Goal: Task Accomplishment & Management: Manage account settings

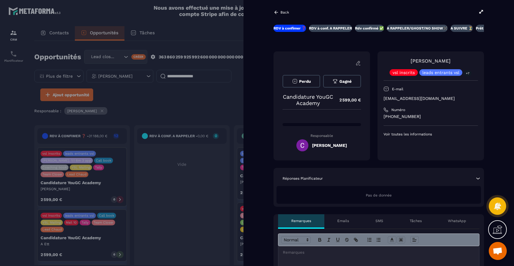
scroll to position [40, 0]
click at [346, 85] on button "Gagné" at bounding box center [342, 81] width 38 height 13
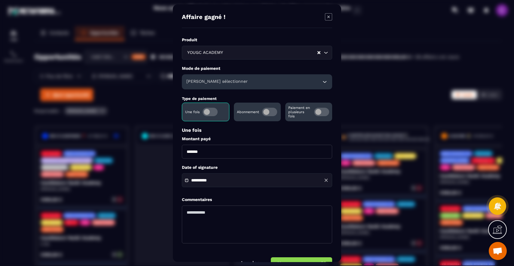
click at [201, 78] on div "[PERSON_NAME] sélectionner" at bounding box center [257, 81] width 150 height 15
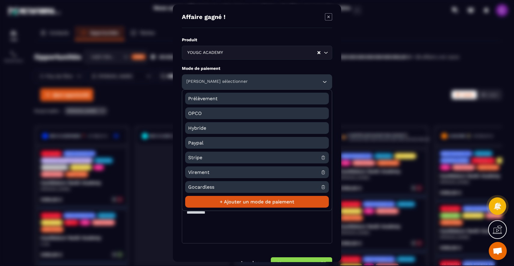
click at [221, 185] on span "Gocardless" at bounding box center [254, 187] width 133 height 12
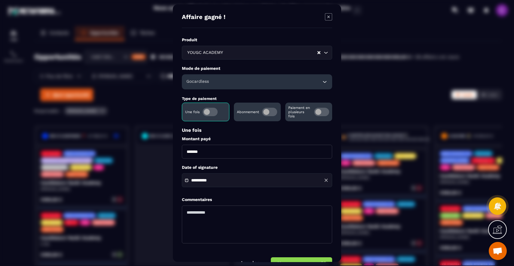
click at [218, 84] on div "Gocardless" at bounding box center [257, 81] width 150 height 15
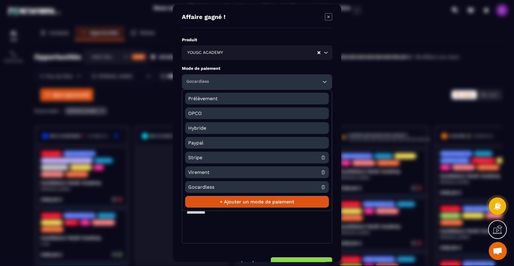
click at [197, 157] on span "Stripe" at bounding box center [254, 157] width 133 height 12
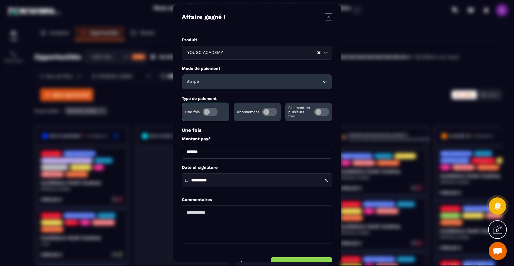
click at [303, 111] on p "Paiement en plusieurs fois" at bounding box center [299, 111] width 23 height 13
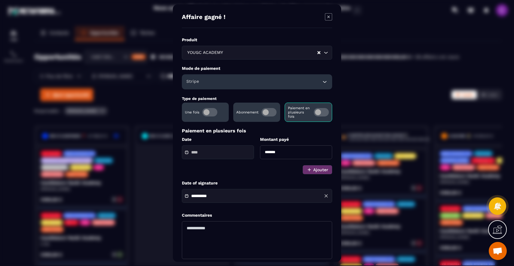
click at [227, 150] on input "Modal window" at bounding box center [212, 152] width 42 height 5
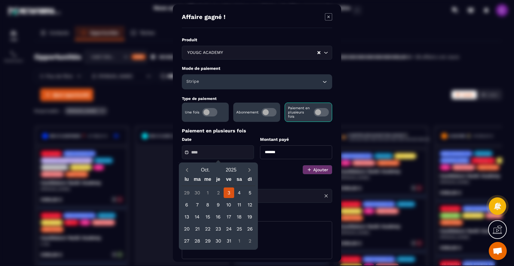
click at [230, 191] on div "3" at bounding box center [229, 192] width 11 height 11
type input "**********"
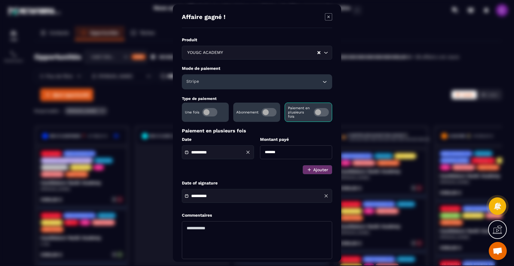
click at [233, 154] on input "**********" at bounding box center [212, 152] width 42 height 5
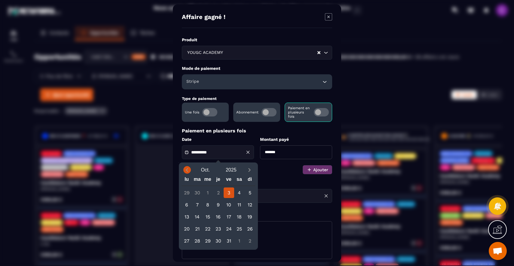
click at [189, 169] on icon "Previous month" at bounding box center [187, 170] width 6 height 6
click at [247, 172] on icon "Next month" at bounding box center [249, 170] width 6 height 6
click at [227, 191] on div "3" at bounding box center [229, 192] width 11 height 11
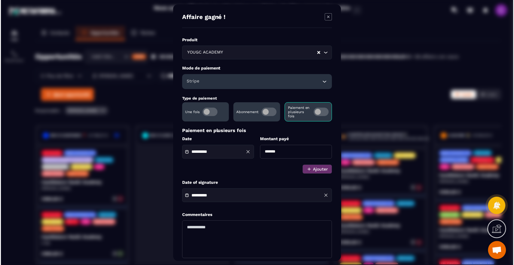
scroll to position [11, 0]
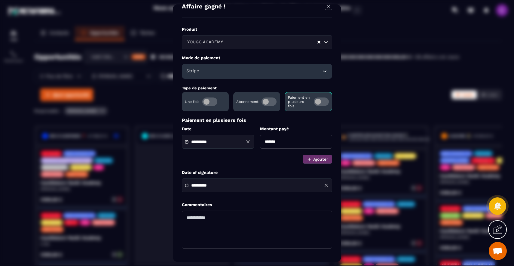
click at [141, 114] on div "Modal window" at bounding box center [257, 133] width 514 height 266
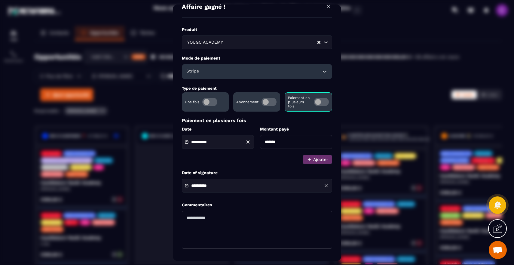
click at [216, 186] on input "**********" at bounding box center [212, 185] width 42 height 5
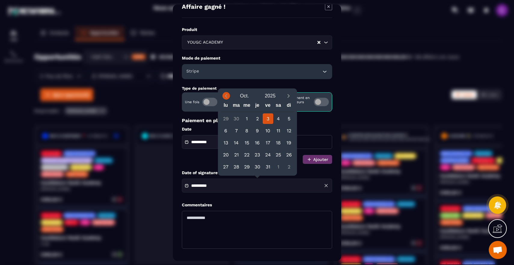
click at [227, 95] on icon "Previous month" at bounding box center [226, 96] width 6 height 6
click at [239, 165] on div "30" at bounding box center [236, 166] width 11 height 11
type input "**********"
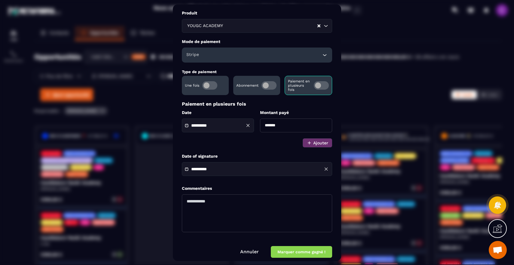
scroll to position [33, 0]
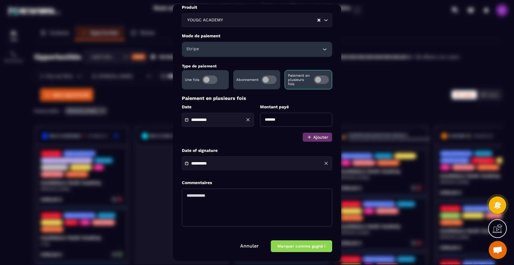
click at [291, 244] on button "Marquer comme gagné !" at bounding box center [301, 246] width 61 height 12
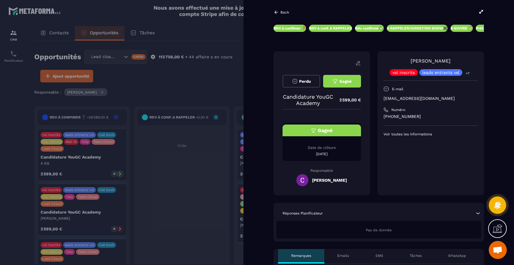
click at [6, 117] on div at bounding box center [257, 132] width 514 height 265
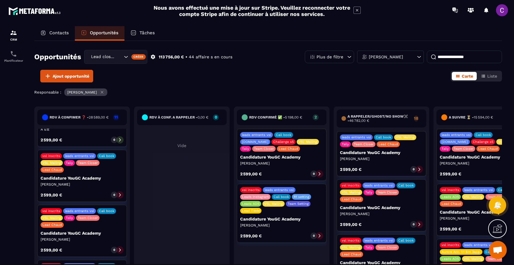
scroll to position [39, 0]
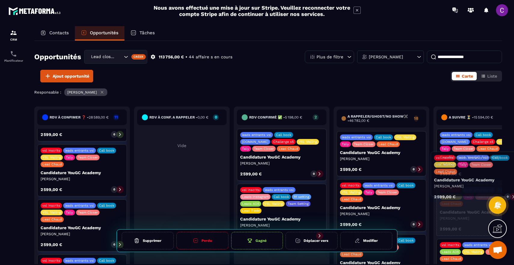
drag, startPoint x: 78, startPoint y: 165, endPoint x: 471, endPoint y: 172, distance: 393.1
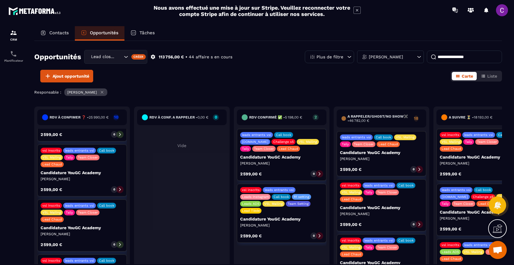
click at [71, 170] on p "Candidature YouGC Academy" at bounding box center [82, 172] width 83 height 5
